Goal: Task Accomplishment & Management: Complete application form

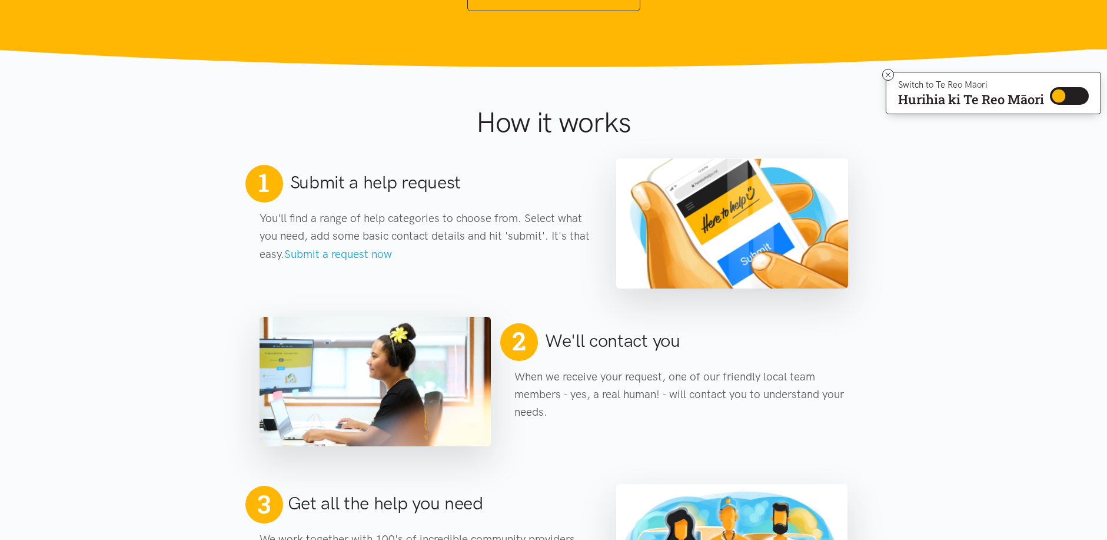
scroll to position [412, 0]
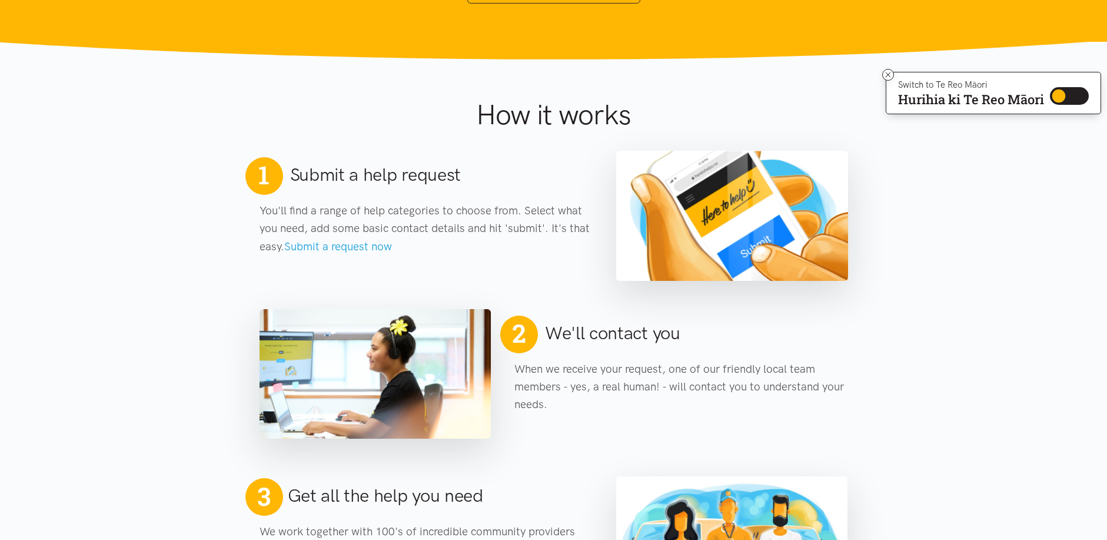
click at [354, 175] on h2 "Submit a help request" at bounding box center [375, 174] width 171 height 25
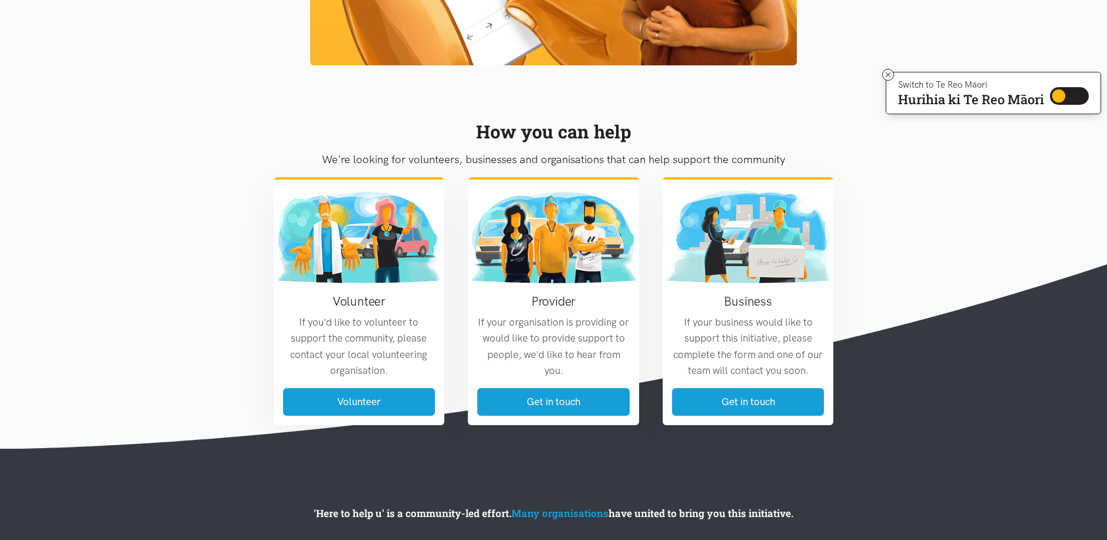
scroll to position [1295, 0]
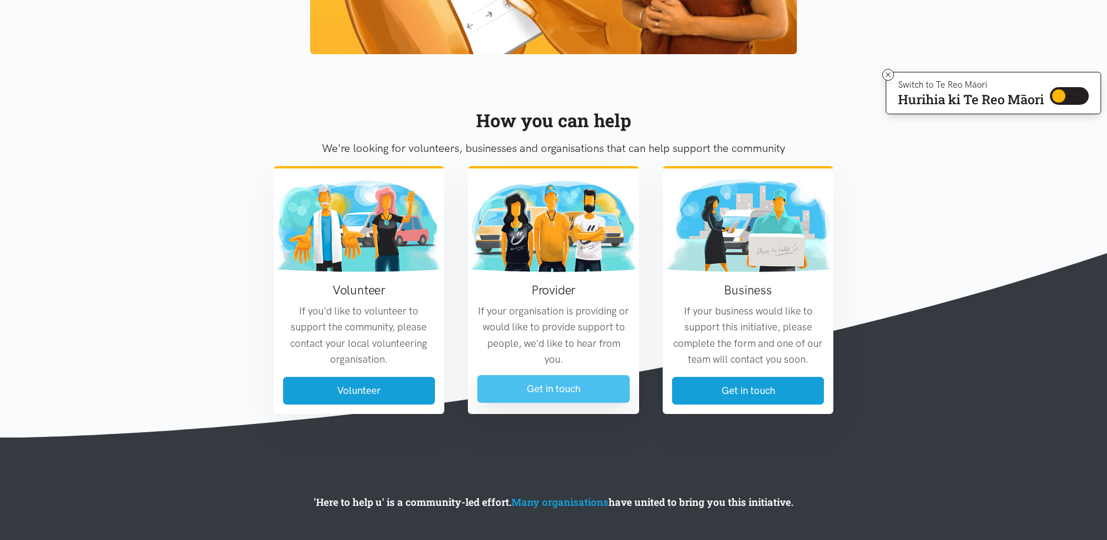
click at [536, 389] on link "Get in touch" at bounding box center [553, 389] width 152 height 28
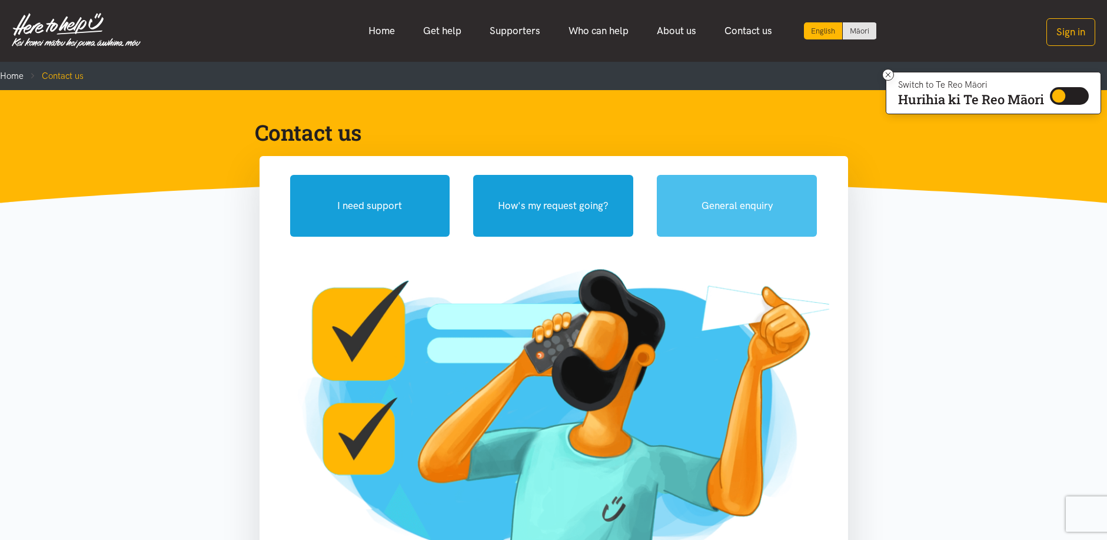
click at [725, 201] on button "General enquiry" at bounding box center [737, 206] width 160 height 62
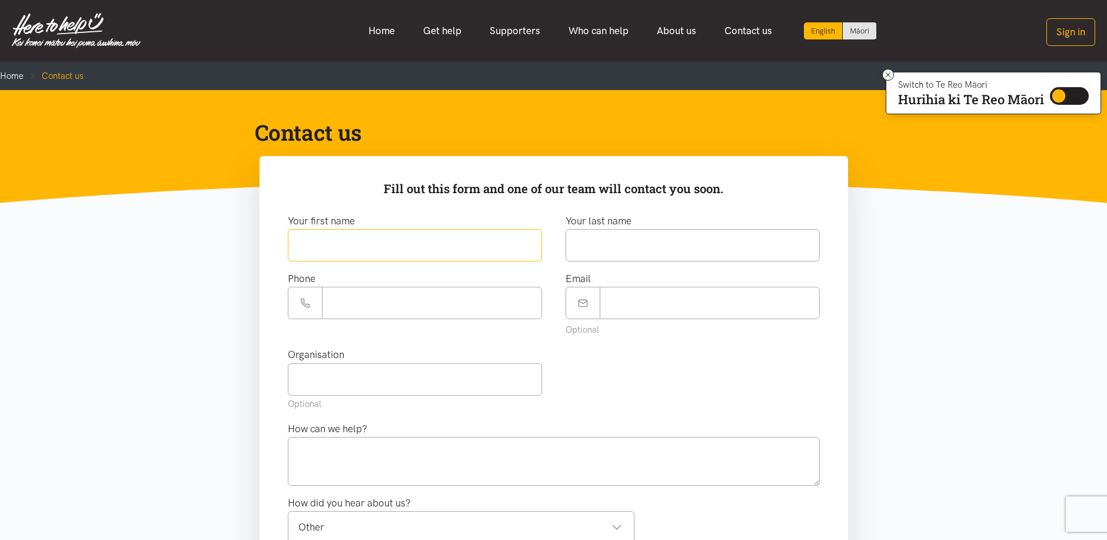
click at [341, 240] on input "text" at bounding box center [415, 245] width 254 height 32
type input "**********"
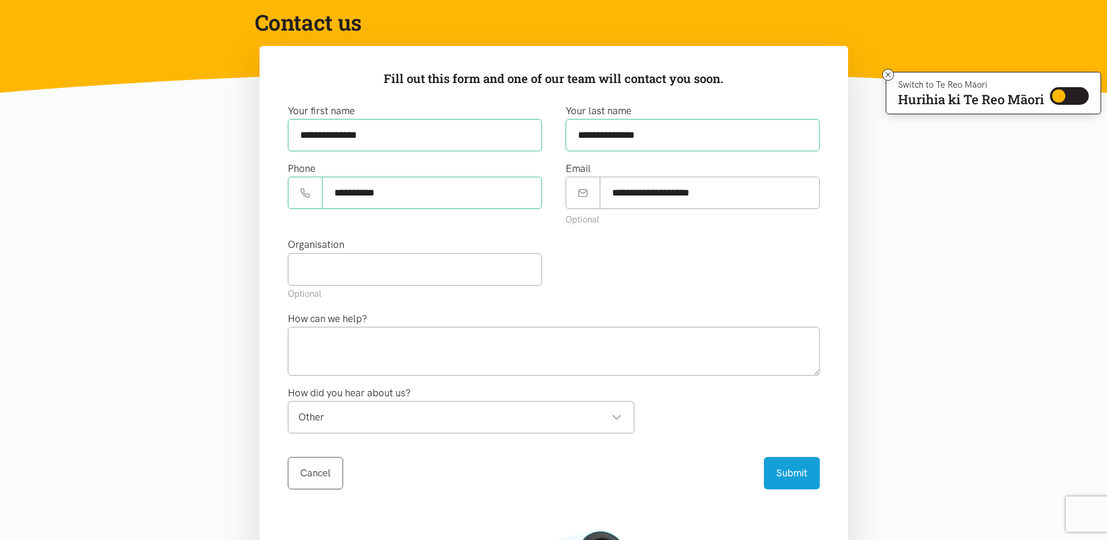
scroll to position [177, 0]
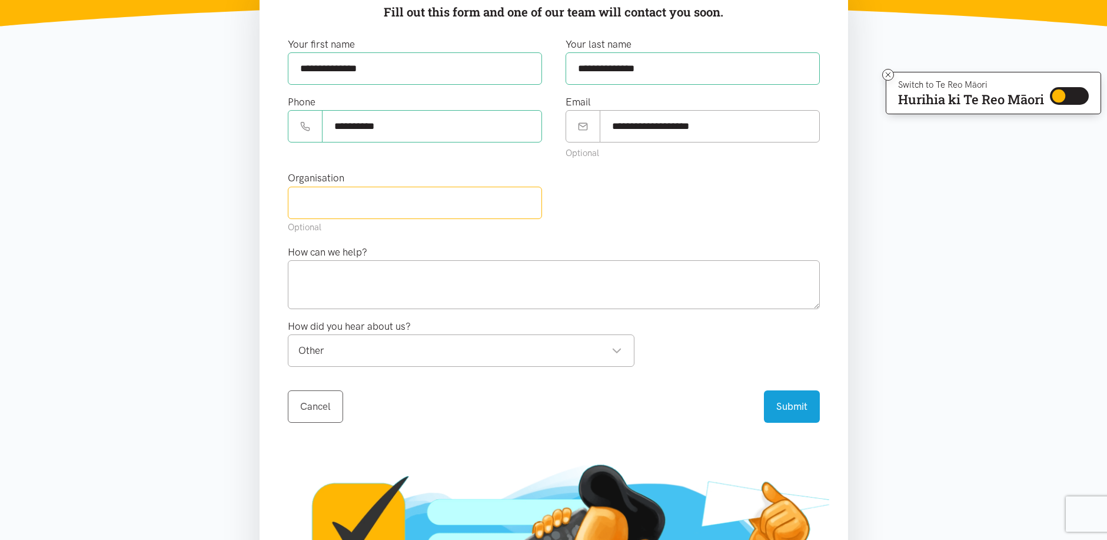
click at [357, 203] on input "text" at bounding box center [415, 203] width 254 height 32
type input "buyer"
click at [301, 278] on textarea at bounding box center [554, 284] width 532 height 48
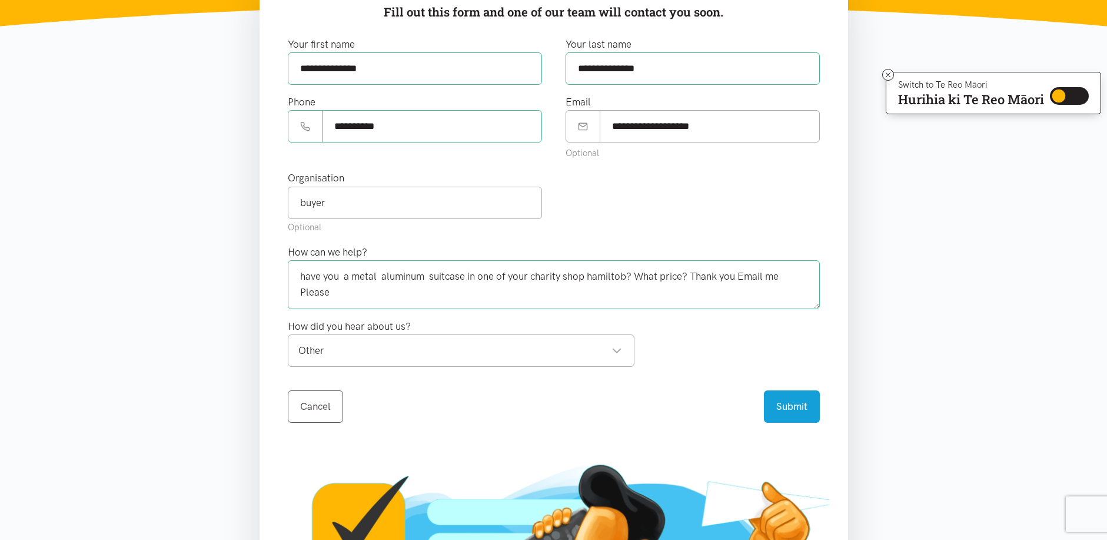
click at [615, 346] on div "Other" at bounding box center [460, 351] width 324 height 16
type textarea "have you a metal aluminum suitcase in one of your charity shop hamiltob? What p…"
click at [618, 348] on div "From a community provider" at bounding box center [460, 351] width 324 height 16
click at [781, 401] on button "Submit" at bounding box center [792, 405] width 56 height 32
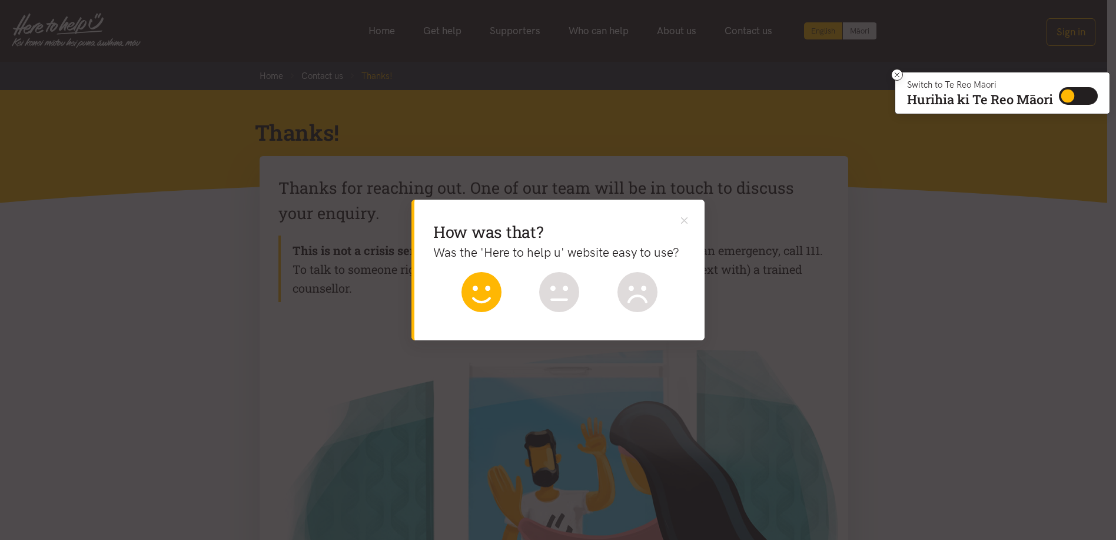
click at [478, 287] on icon at bounding box center [482, 292] width 40 height 40
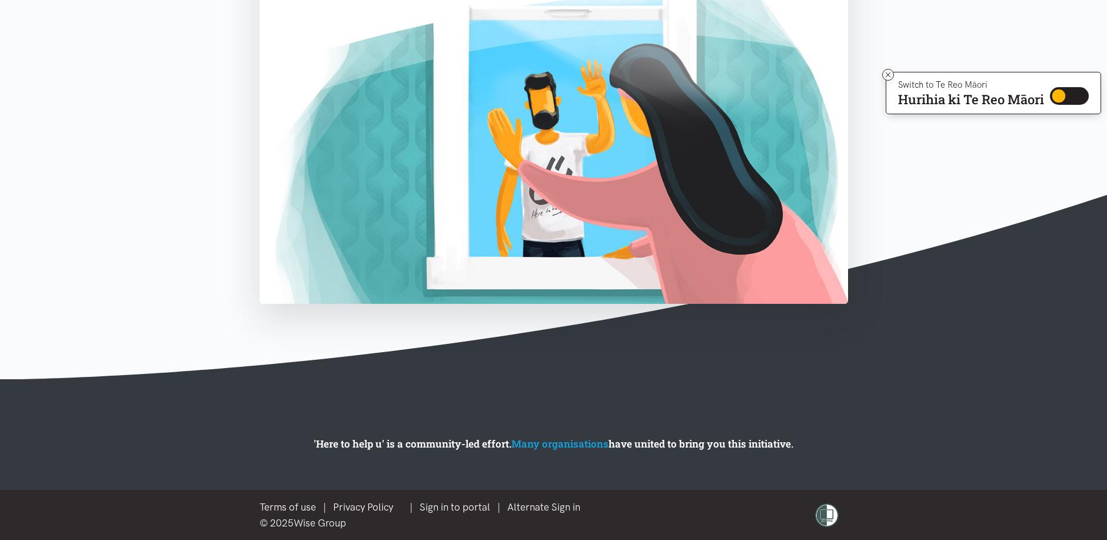
scroll to position [358, 0]
